Goal: Transaction & Acquisition: Register for event/course

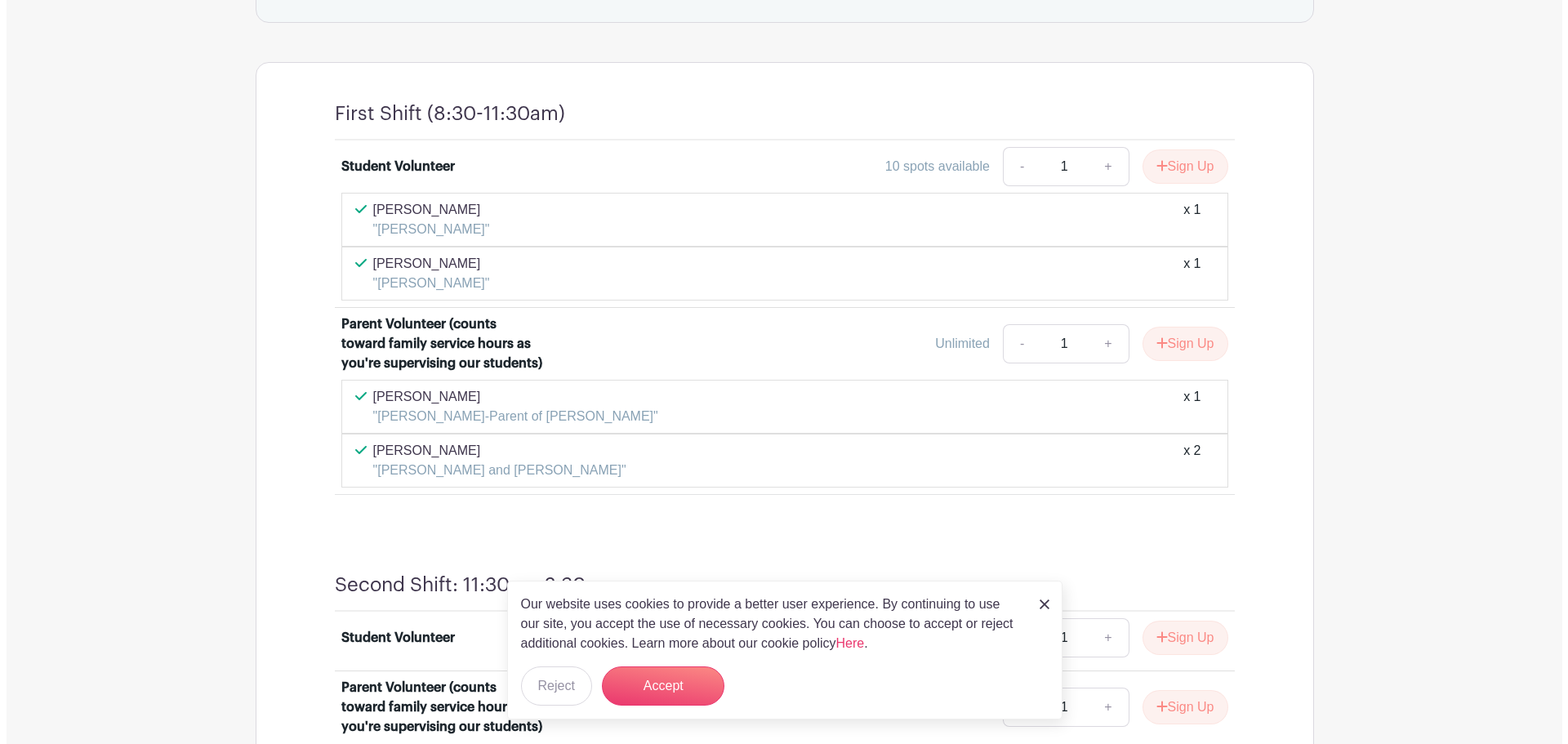
scroll to position [1031, 0]
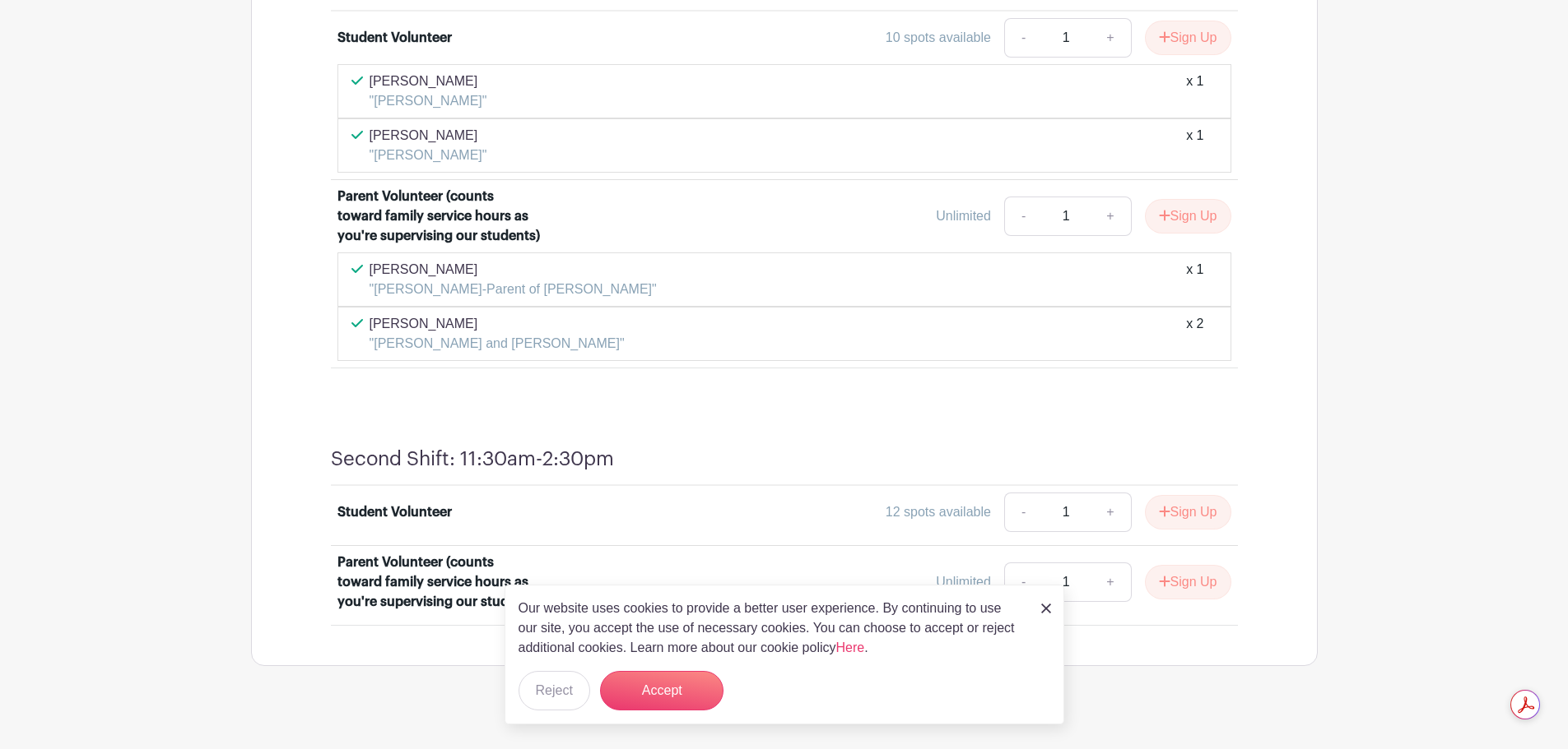
click at [1048, 607] on img at bounding box center [1046, 609] width 10 height 10
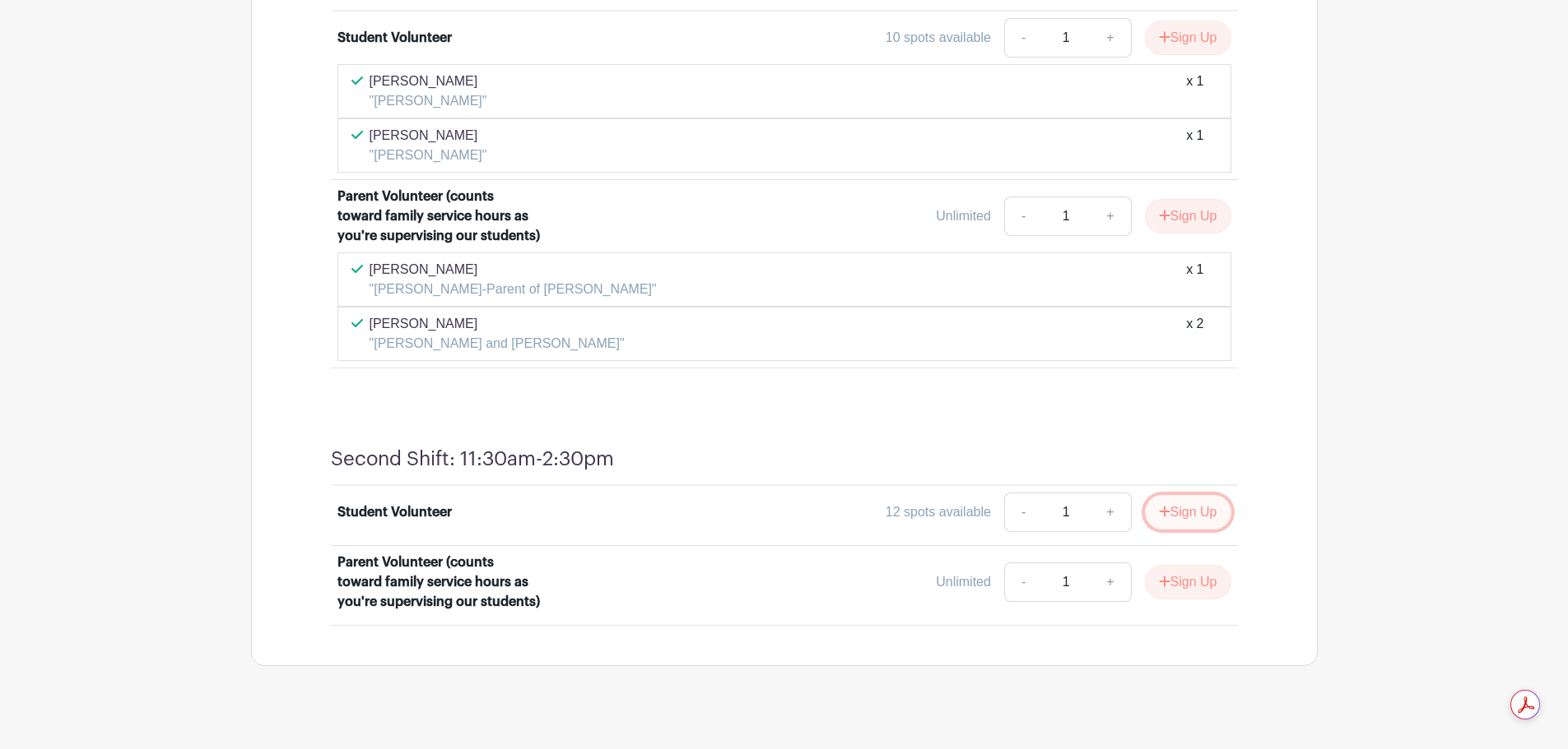
click at [1190, 495] on button "Sign Up" at bounding box center [1188, 513] width 86 height 35
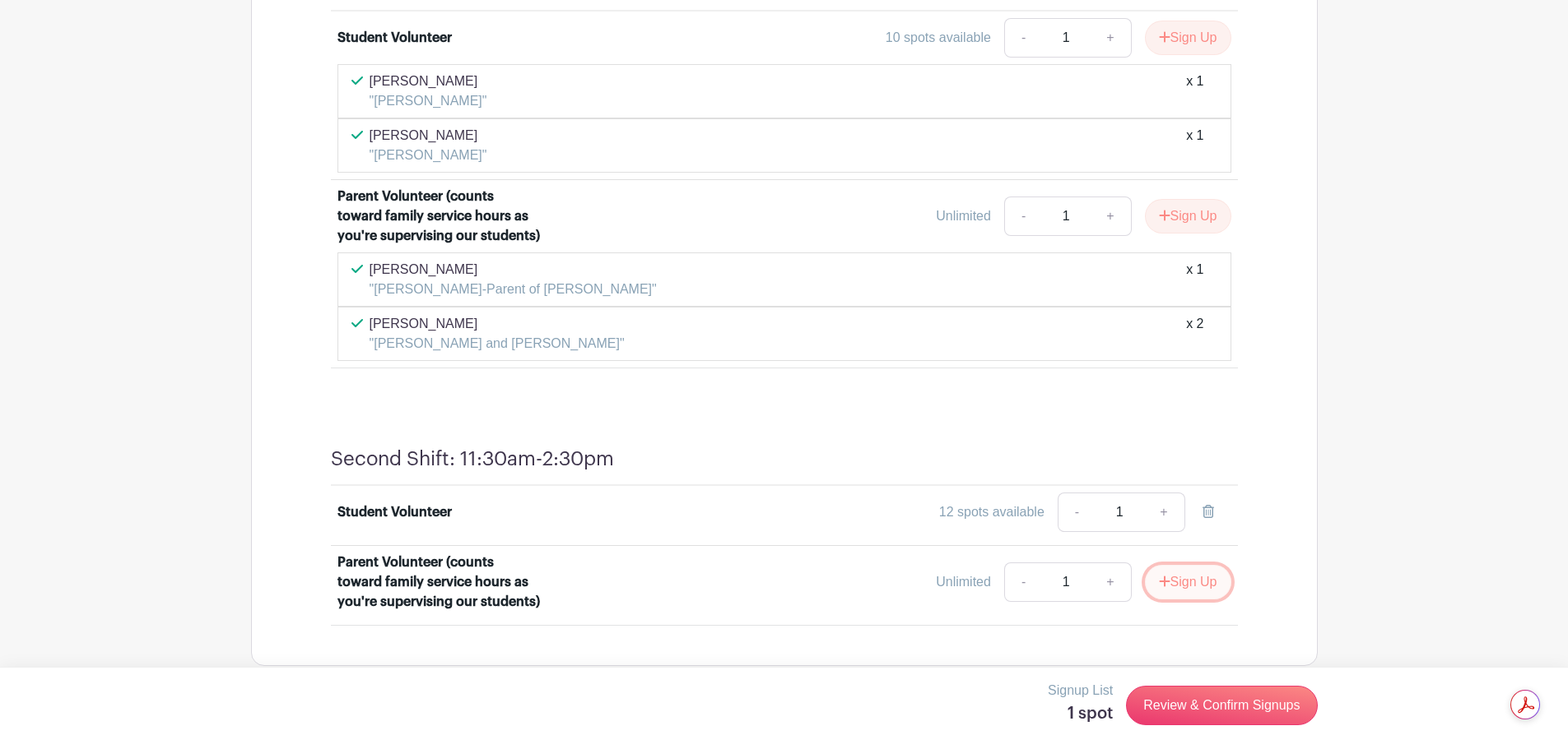
click at [1195, 566] on button "Sign Up" at bounding box center [1188, 583] width 86 height 35
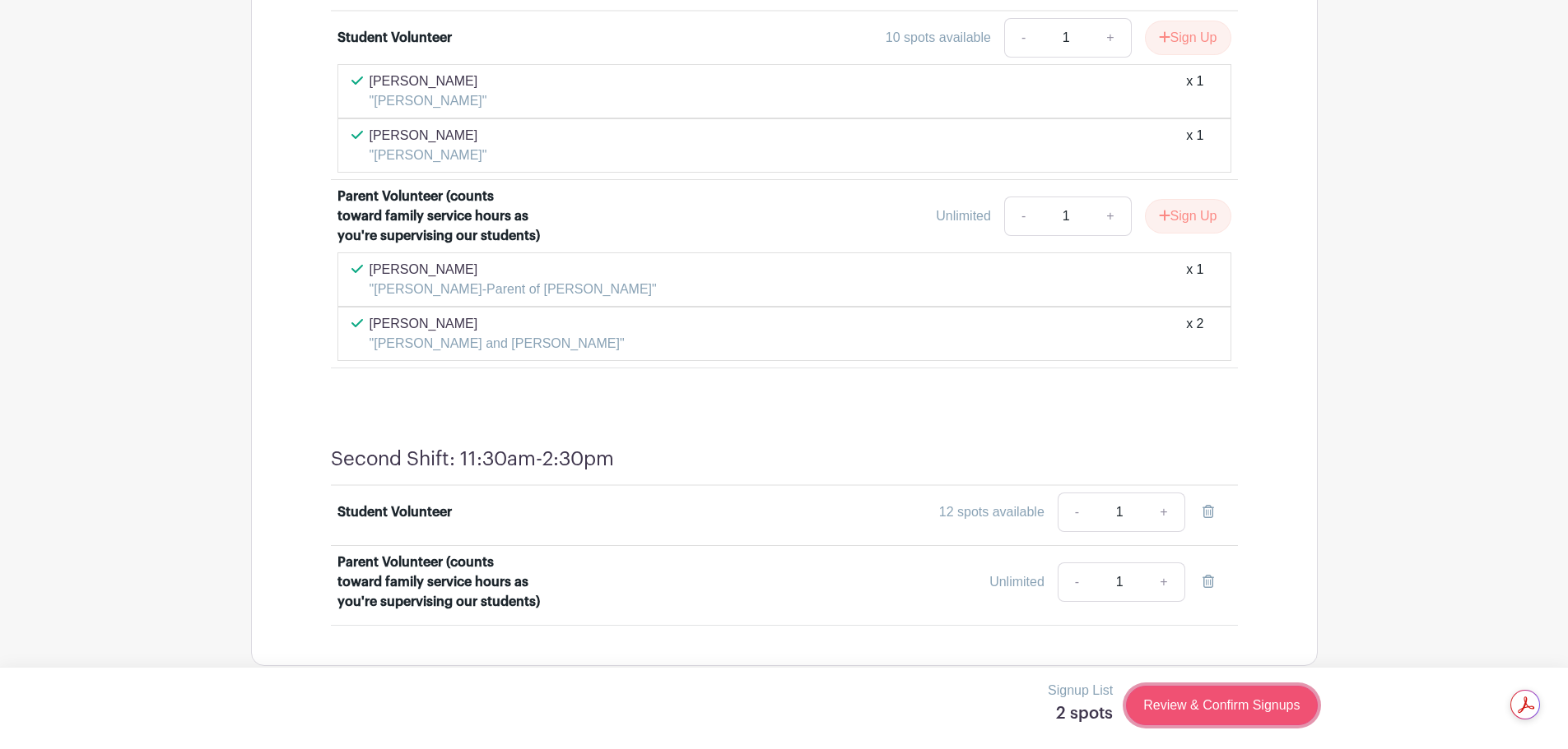
click at [1196, 707] on link "Review & Confirm Signups" at bounding box center [1221, 706] width 191 height 40
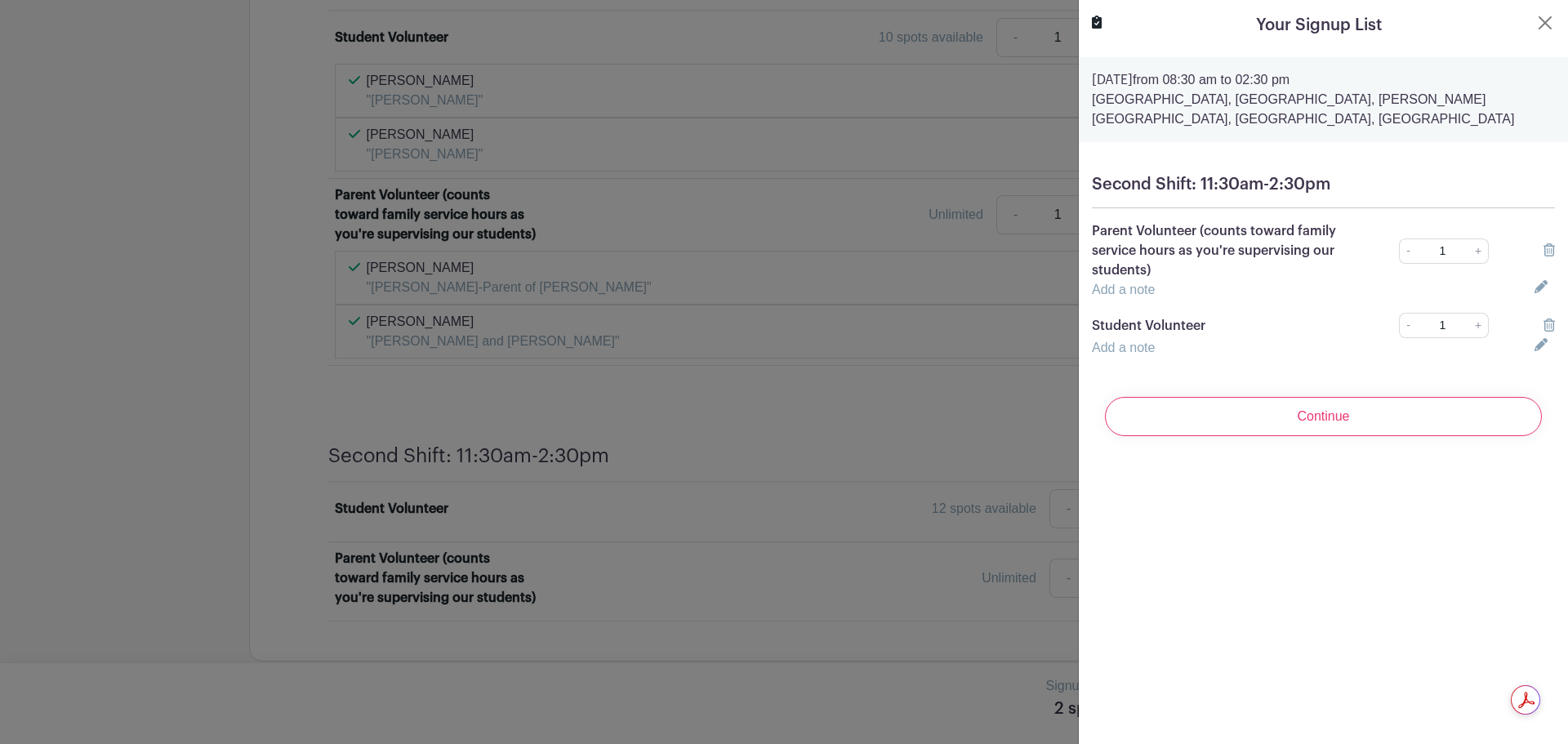
click at [1534, 291] on icon at bounding box center [1541, 287] width 13 height 13
click at [1257, 307] on input "text" at bounding box center [1303, 299] width 423 height 39
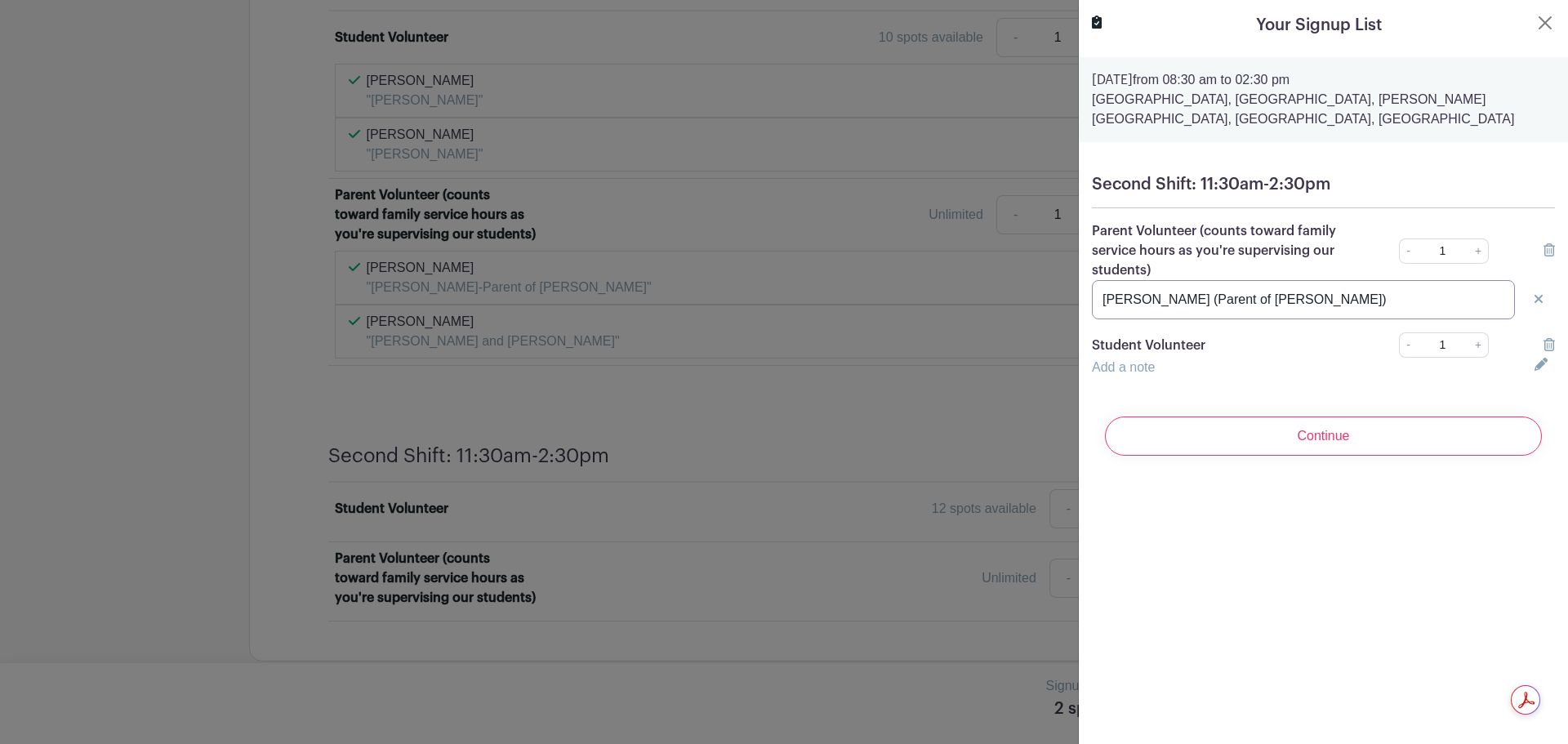
type input "Rebekah Woolley (Parent of Keira Woolley)"
click at [1148, 368] on link "Add a note" at bounding box center [1124, 367] width 63 height 13
click at [1160, 373] on input "text" at bounding box center [1303, 377] width 423 height 39
type input "Keira Woolley"
click at [1257, 576] on div "Your Signup List Saturday, September 13, 2025 from 08:30 am to 02:30 pm Amarill…" at bounding box center [1323, 372] width 490 height 744
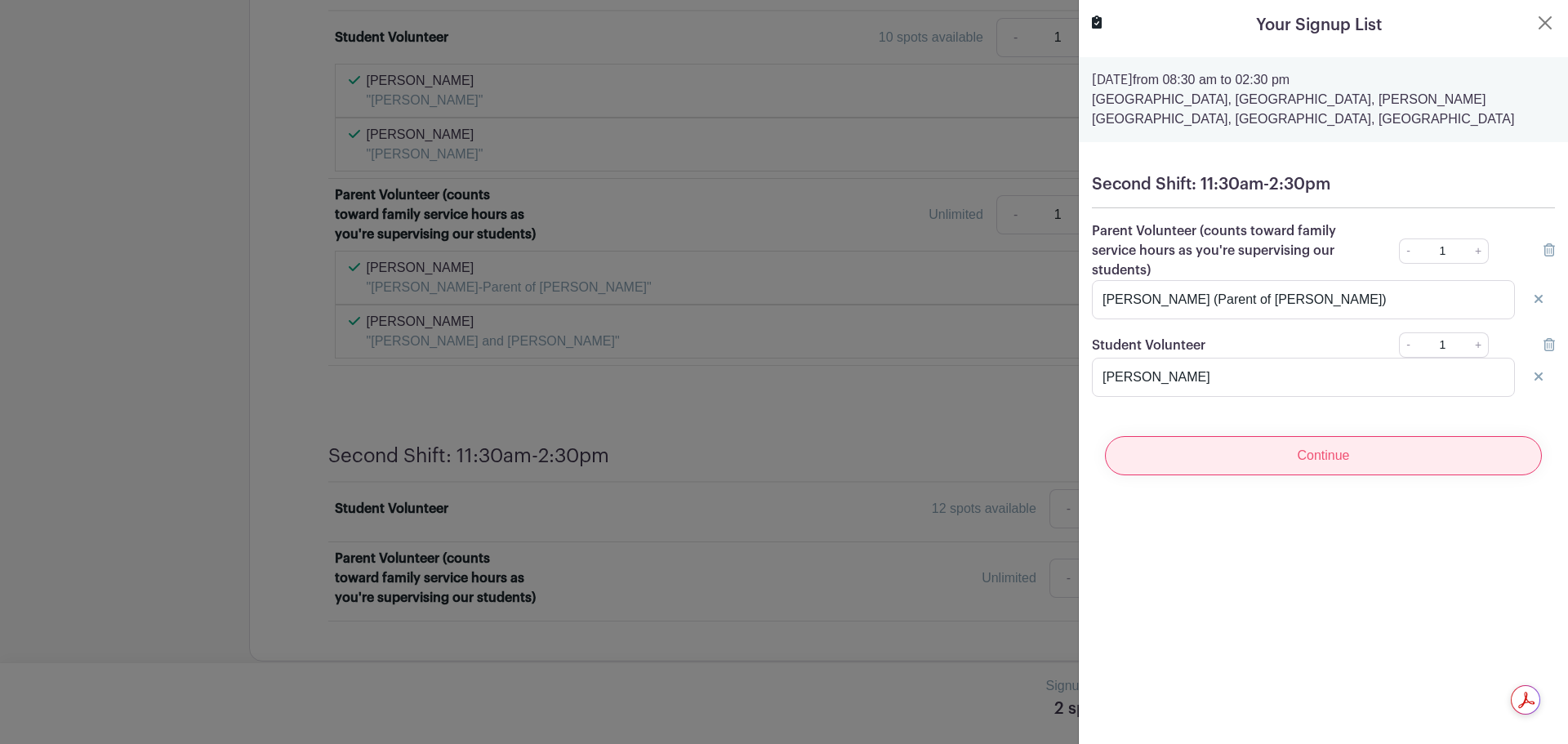
click at [1291, 456] on input "Continue" at bounding box center [1324, 455] width 437 height 39
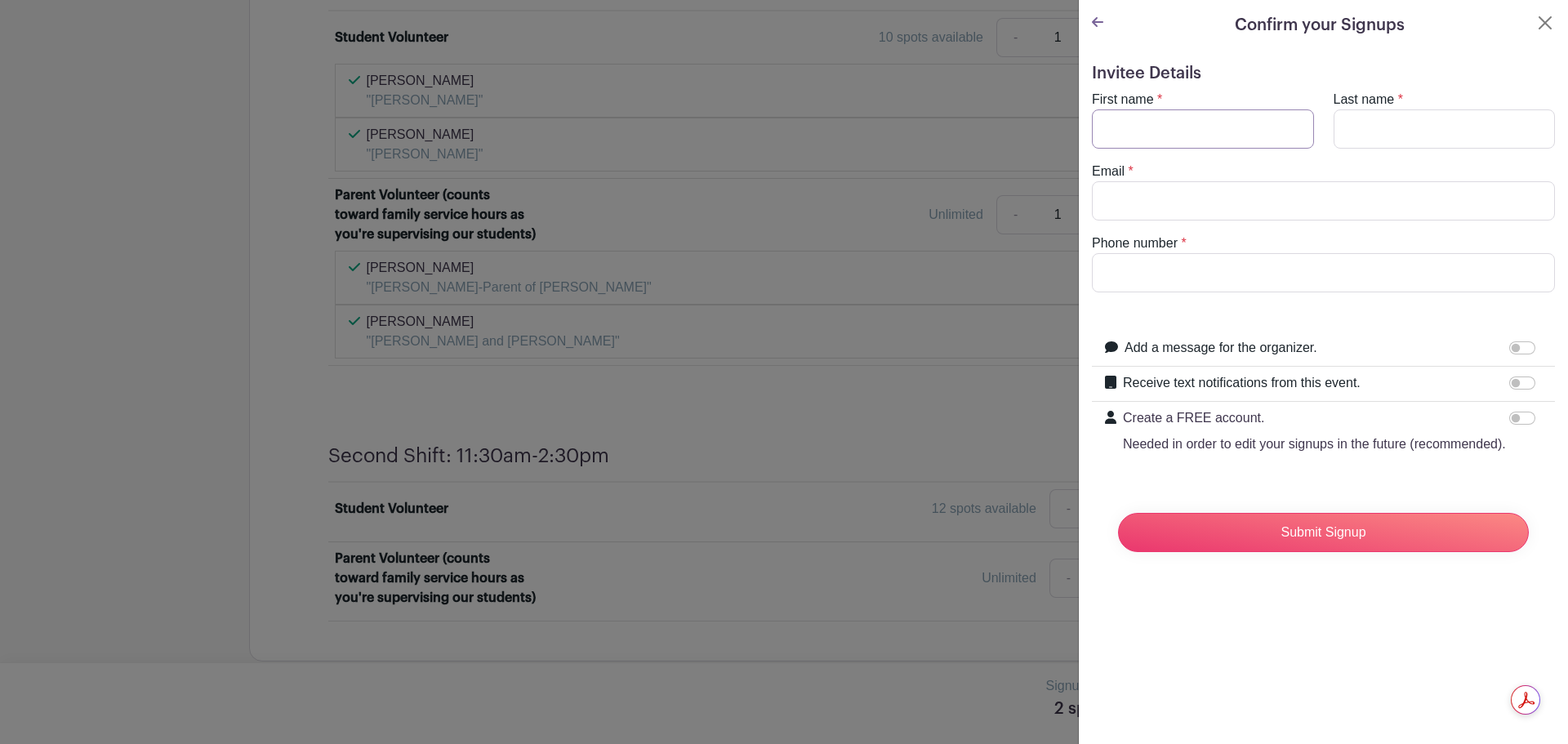
click at [1185, 127] on input "First name" at bounding box center [1204, 128] width 222 height 39
type input "Rebekah"
type input "Woolley"
type input "rebekah.woolley84@gmail.com"
type input "8066830518"
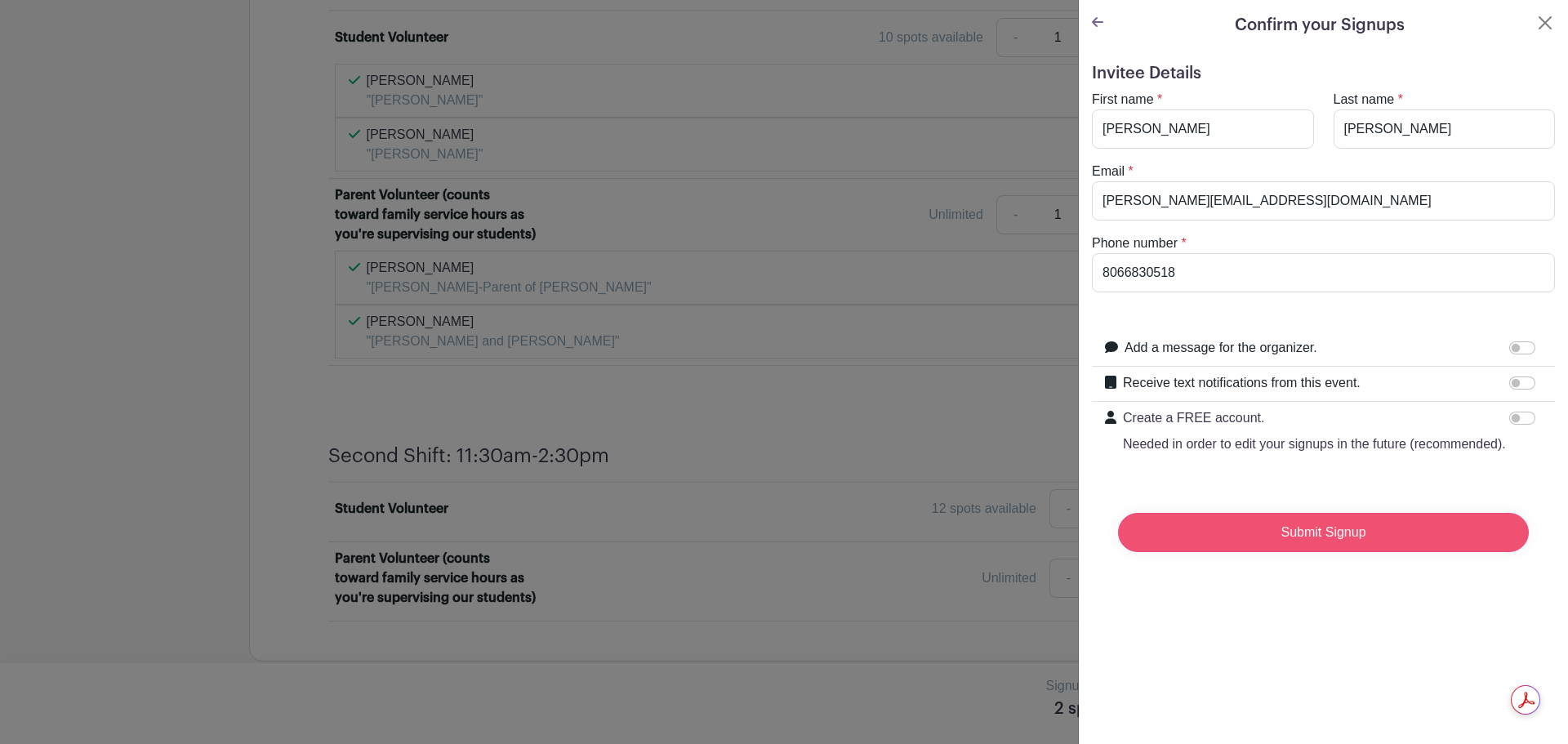
click at [1289, 552] on input "Submit Signup" at bounding box center [1324, 532] width 411 height 39
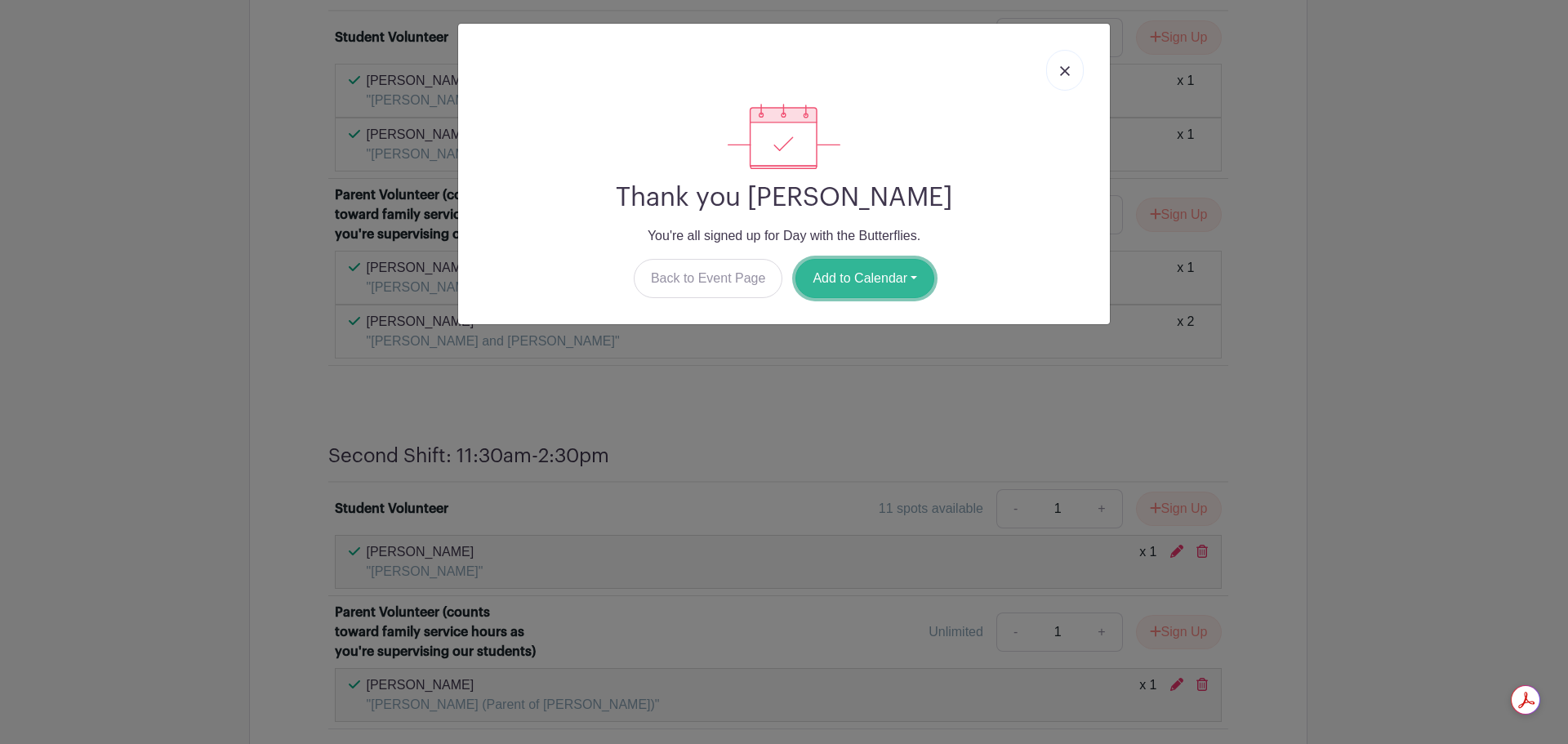
click at [871, 273] on button "Add to Calendar" at bounding box center [865, 278] width 139 height 39
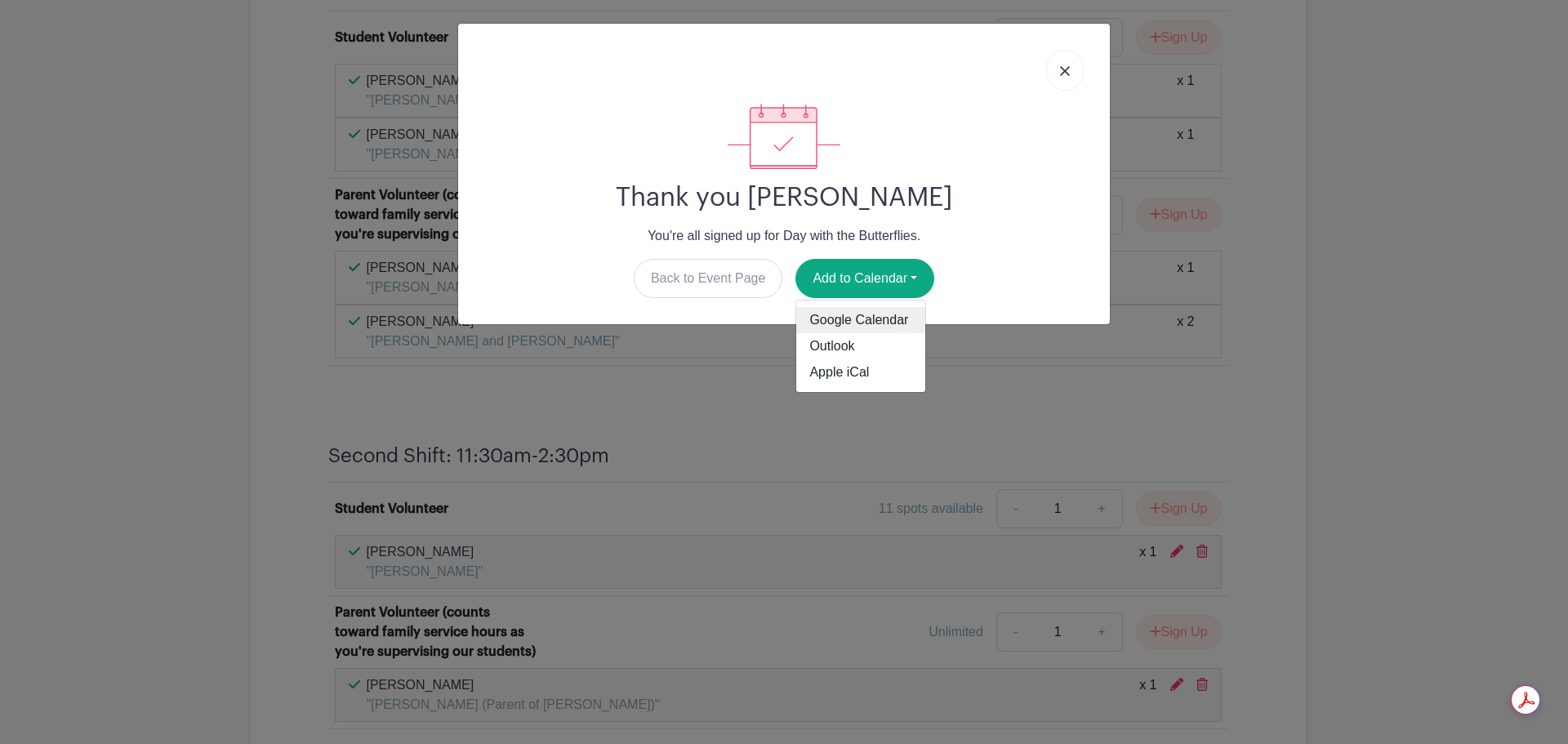
click at [877, 315] on link "Google Calendar" at bounding box center [861, 319] width 129 height 26
